Goal: Task Accomplishment & Management: Manage account settings

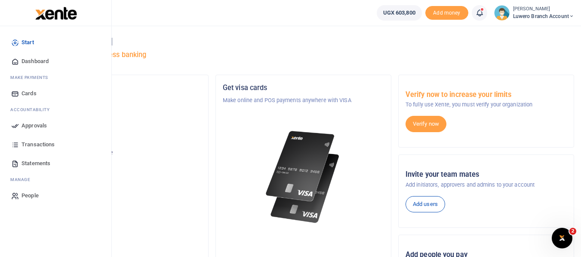
click at [31, 125] on span "Approvals" at bounding box center [33, 126] width 25 height 9
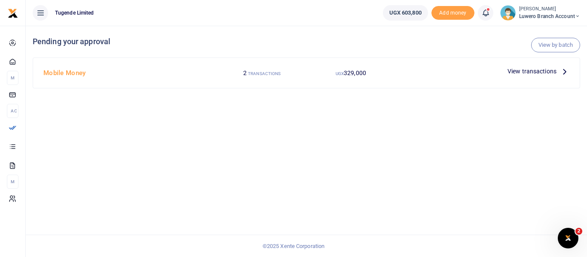
click at [565, 72] on icon at bounding box center [564, 71] width 9 height 9
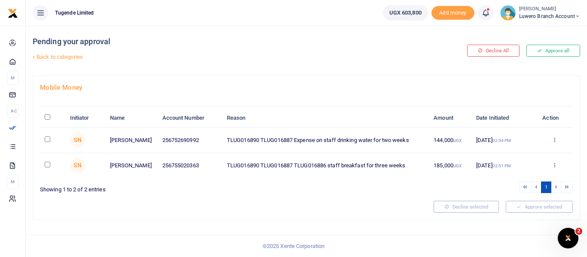
click at [556, 139] on icon at bounding box center [555, 140] width 6 height 6
click at [517, 153] on link "Approve" at bounding box center [523, 154] width 68 height 12
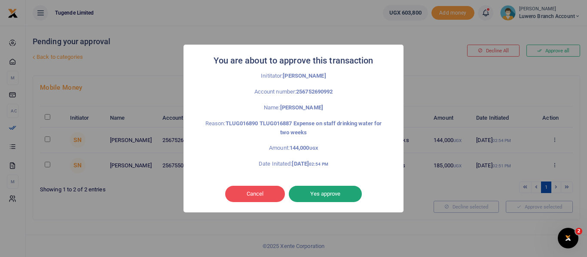
click at [328, 195] on button "Yes approve" at bounding box center [325, 194] width 73 height 16
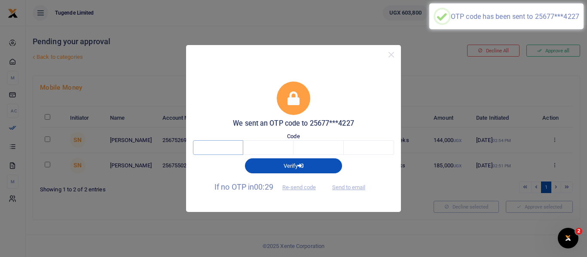
click at [222, 147] on input "text" at bounding box center [218, 148] width 50 height 15
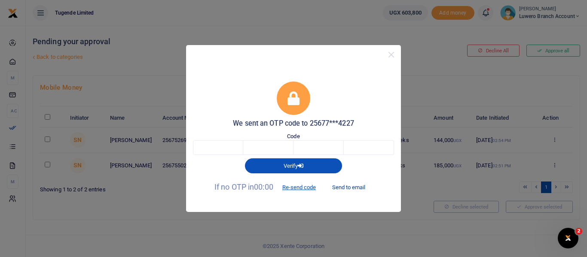
click at [355, 189] on button "Send to email" at bounding box center [349, 187] width 48 height 15
click at [223, 147] on input "text" at bounding box center [218, 148] width 50 height 15
paste input "8"
type input "8"
type input "5"
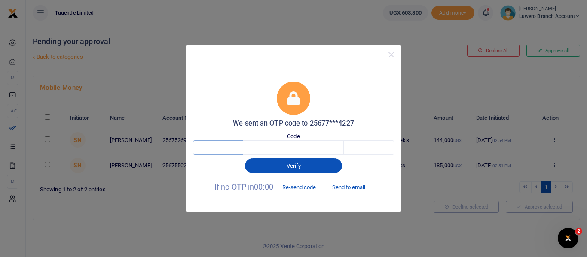
type input "5"
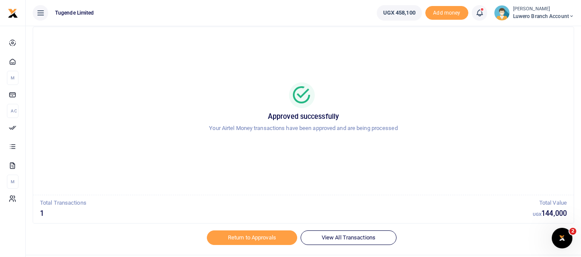
scroll to position [42, 0]
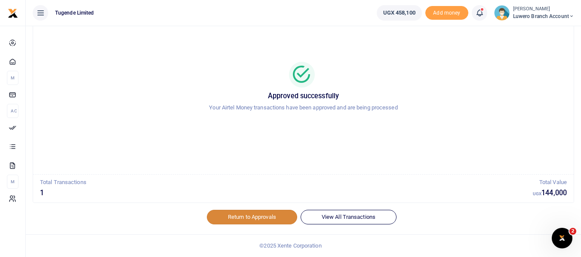
click at [251, 217] on link "Return to Approvals" at bounding box center [252, 217] width 90 height 15
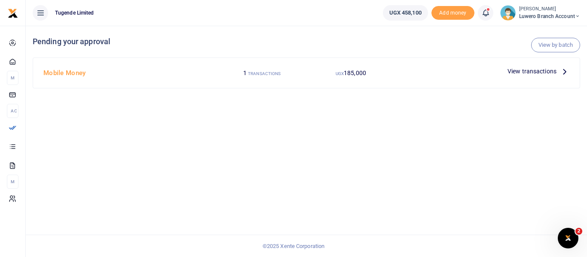
click at [564, 74] on icon at bounding box center [564, 71] width 9 height 9
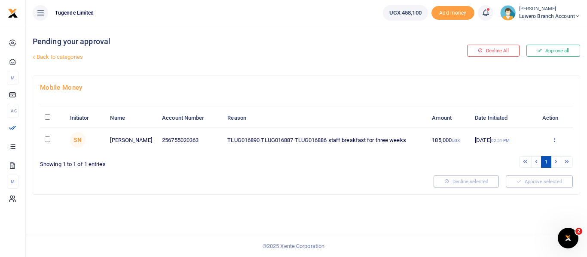
click at [553, 140] on icon at bounding box center [555, 140] width 6 height 6
click at [518, 153] on link "Approve" at bounding box center [523, 154] width 68 height 12
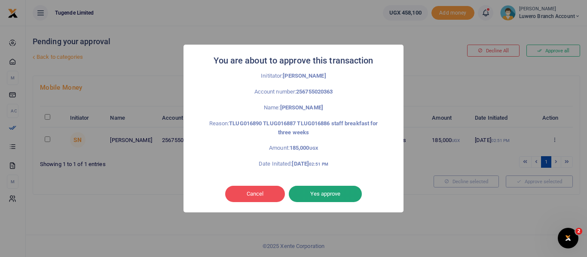
click at [326, 192] on button "Yes approve" at bounding box center [325, 194] width 73 height 16
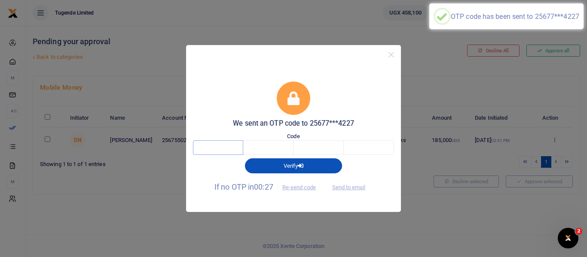
drag, startPoint x: 223, startPoint y: 146, endPoint x: 217, endPoint y: 115, distance: 31.7
click at [227, 147] on input "text" at bounding box center [218, 148] width 50 height 15
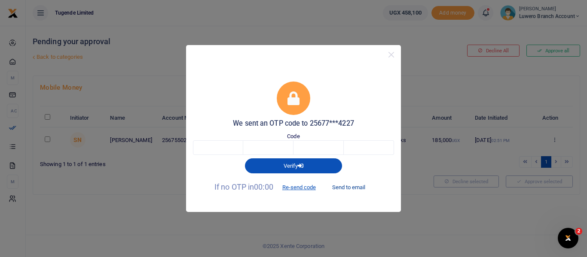
click at [355, 183] on button "Send to email" at bounding box center [349, 187] width 48 height 15
click at [211, 149] on input "text" at bounding box center [218, 148] width 50 height 15
paste input "1"
type input "1"
type input "3"
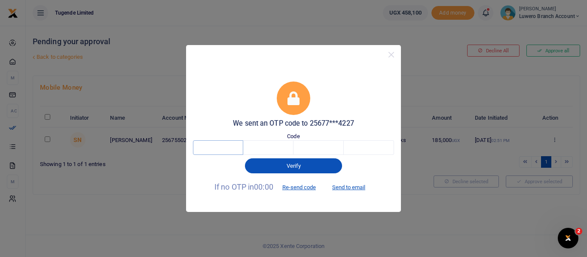
type input "4"
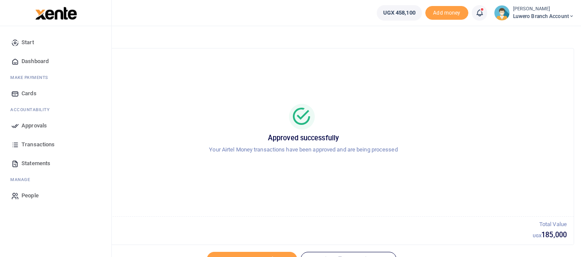
click at [35, 126] on span "Approvals" at bounding box center [33, 126] width 25 height 9
